Goal: Find specific page/section: Find specific page/section

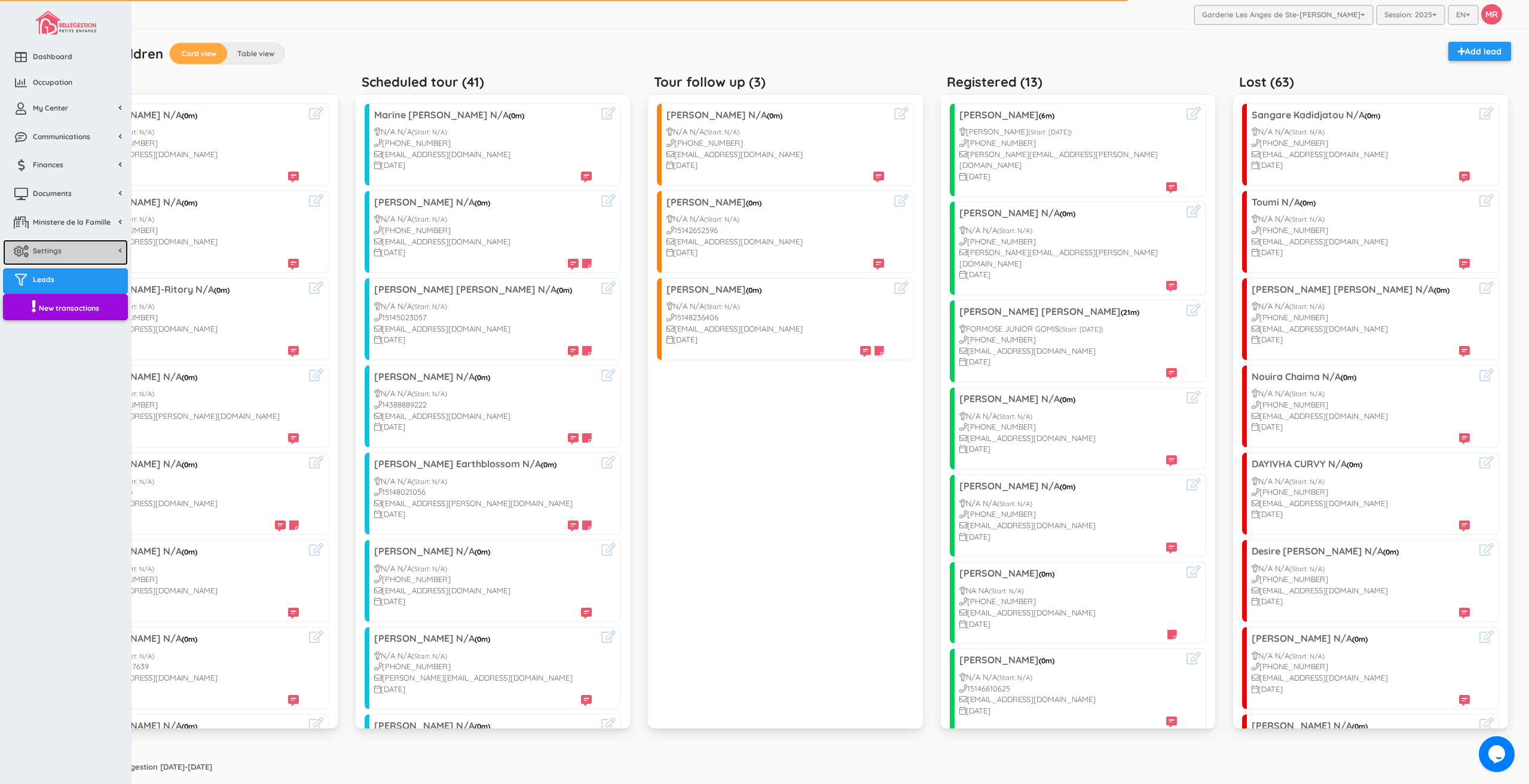
click at [53, 248] on span "Settings" at bounding box center [47, 250] width 29 height 10
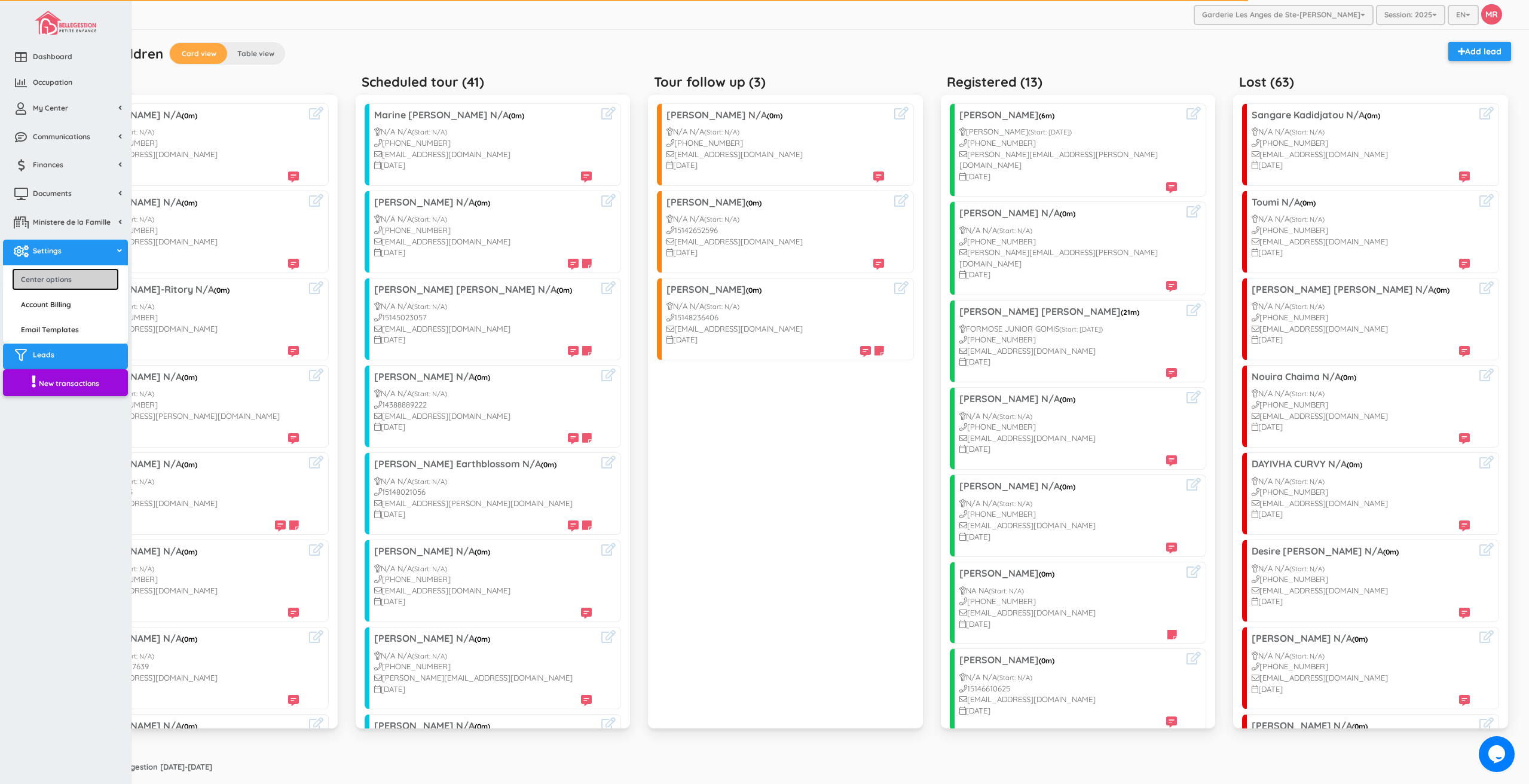
click at [53, 282] on link "Center options" at bounding box center [66, 280] width 107 height 22
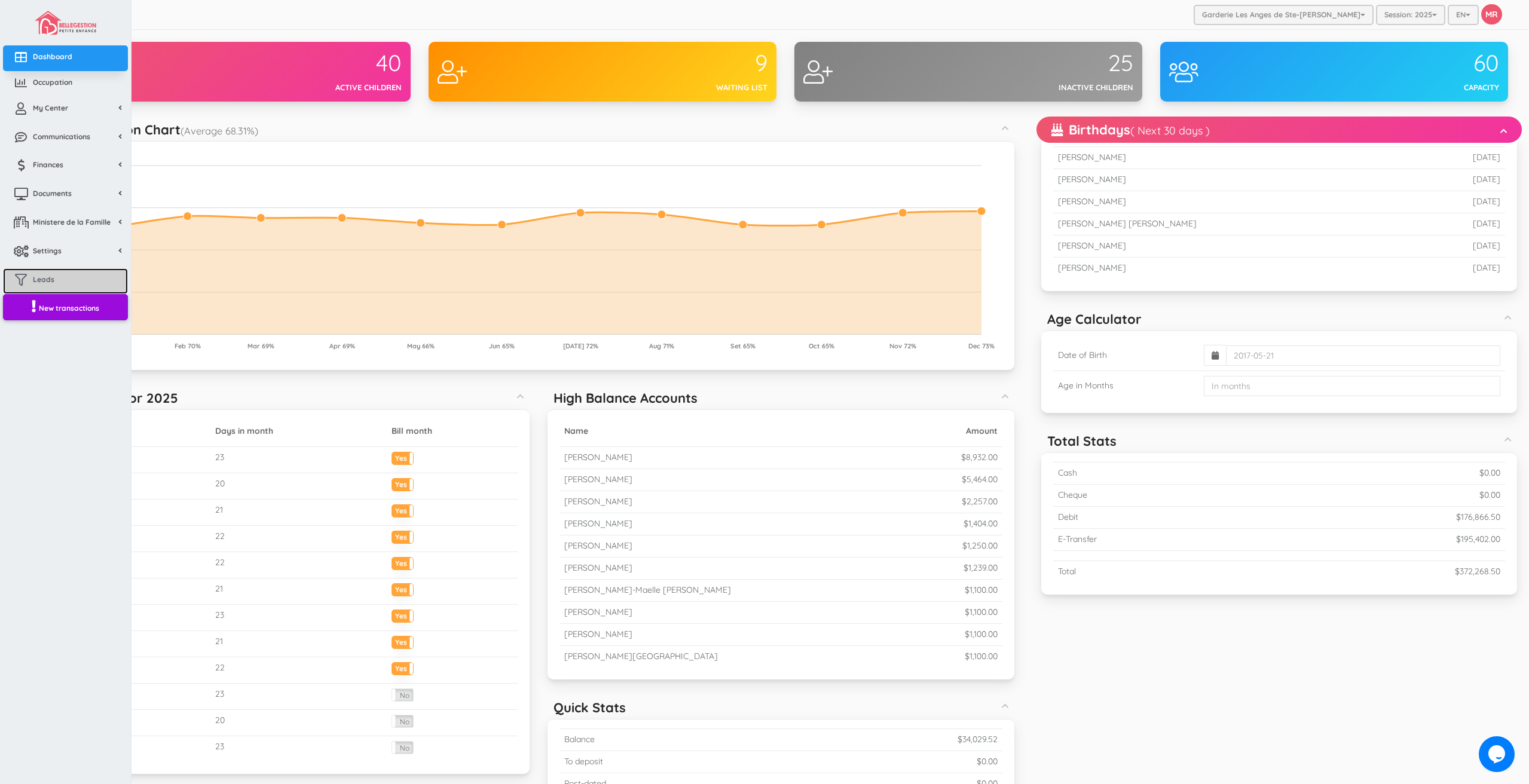
click at [69, 283] on link "Leads" at bounding box center [66, 281] width 125 height 26
